Goal: Check status: Check status

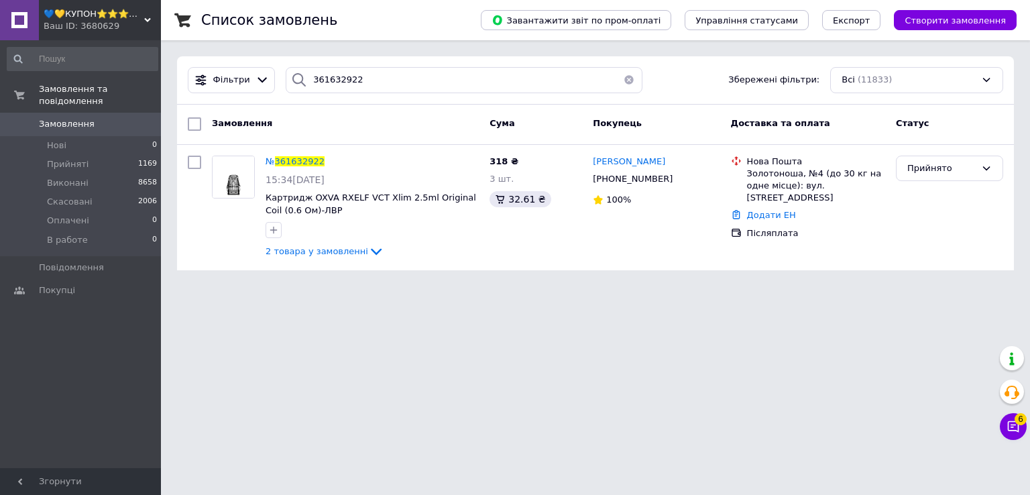
click at [148, 15] on div "💙💛КУПОН⭐️⭐️⭐️⭐️⭐️⭐️ Ваш ID: 3680629" at bounding box center [100, 20] width 122 height 40
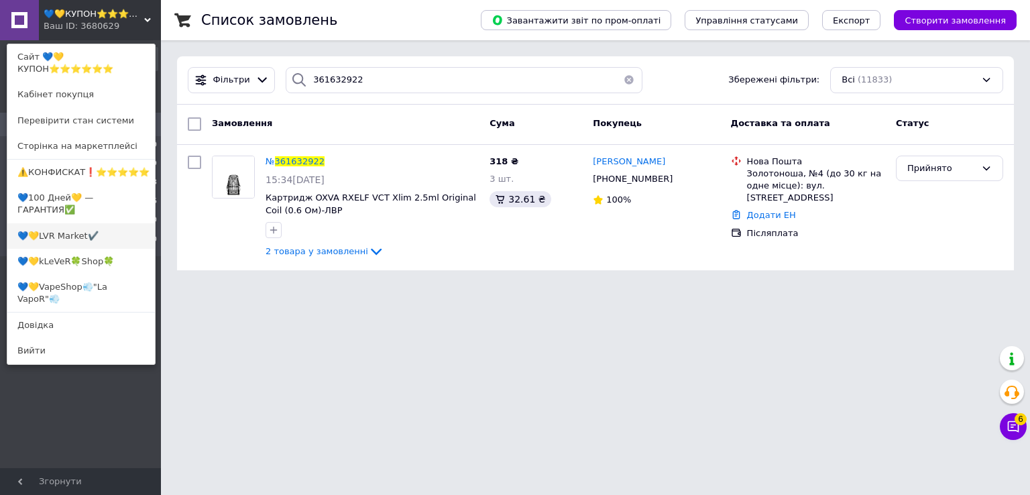
click at [98, 223] on link "💙💛LVR Market✔️" at bounding box center [81, 235] width 148 height 25
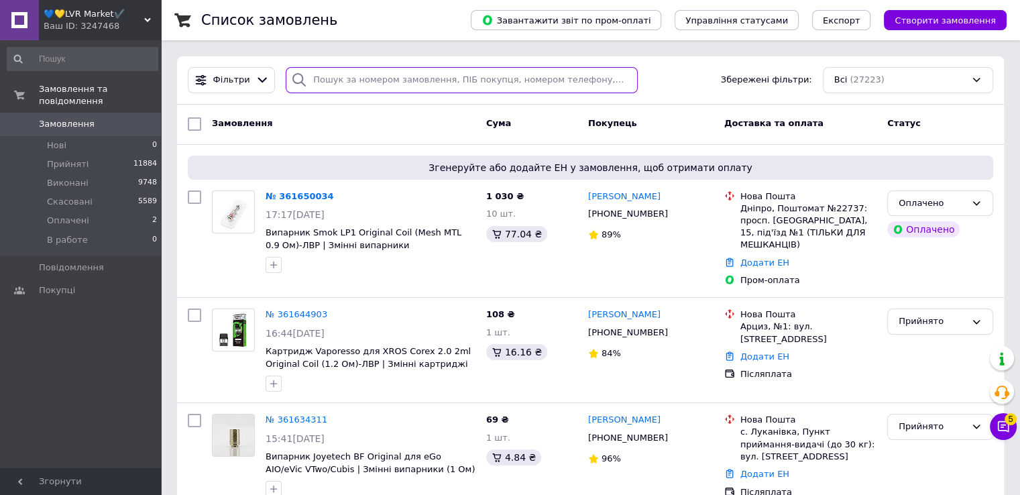
paste input "361644903"
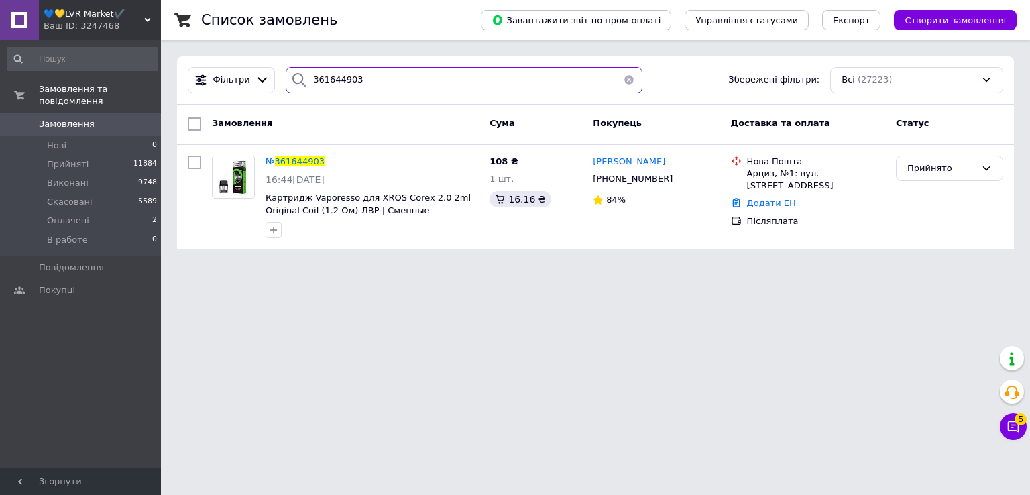
type input "361644903"
